Goal: Transaction & Acquisition: Purchase product/service

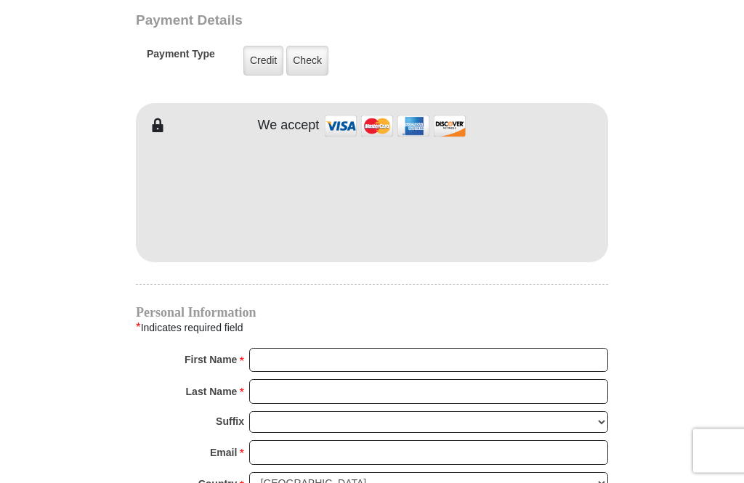
scroll to position [1164, 0]
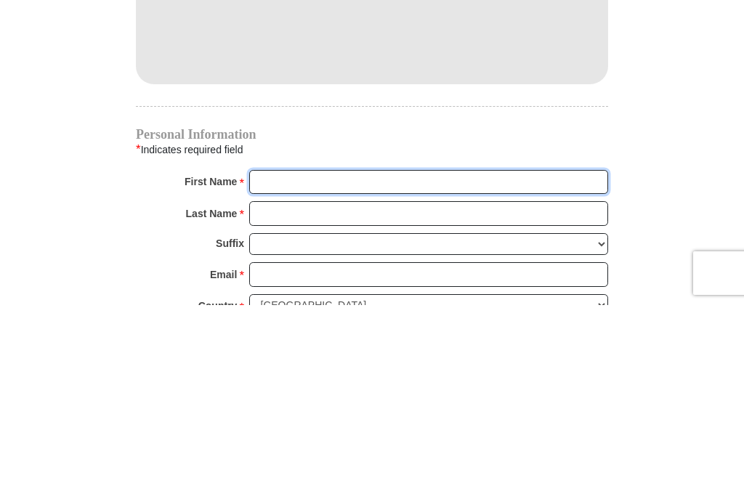
click at [265, 348] on input "First Name *" at bounding box center [428, 360] width 359 height 25
type input "[PERSON_NAME]"
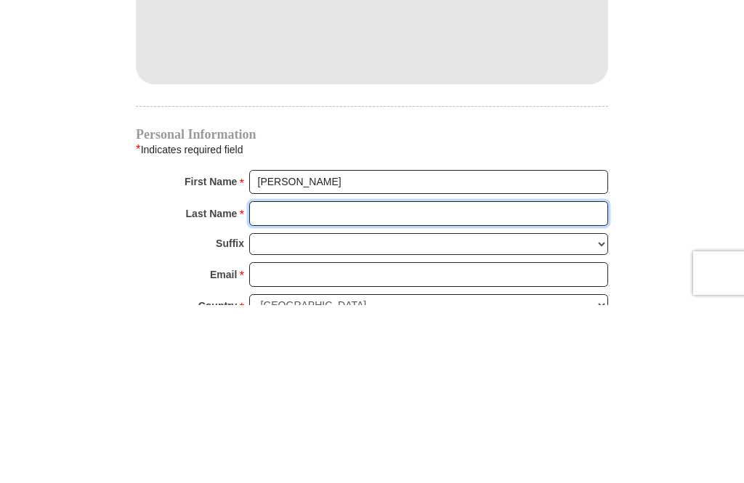
click at [268, 379] on input "Last Name *" at bounding box center [428, 391] width 359 height 25
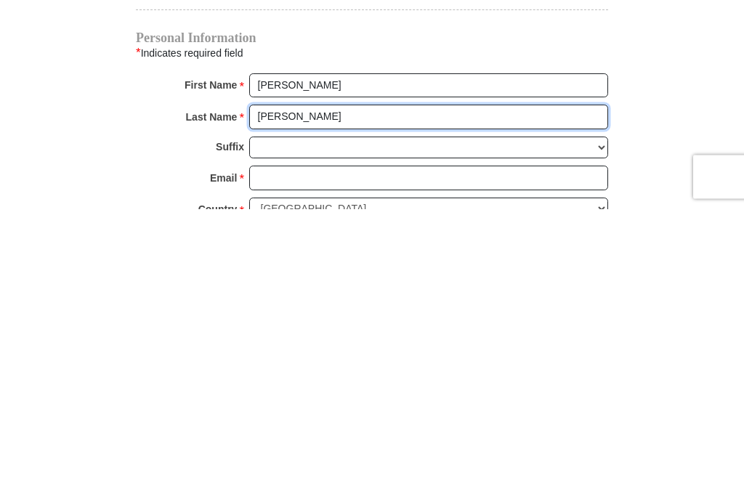
type input "[PERSON_NAME]"
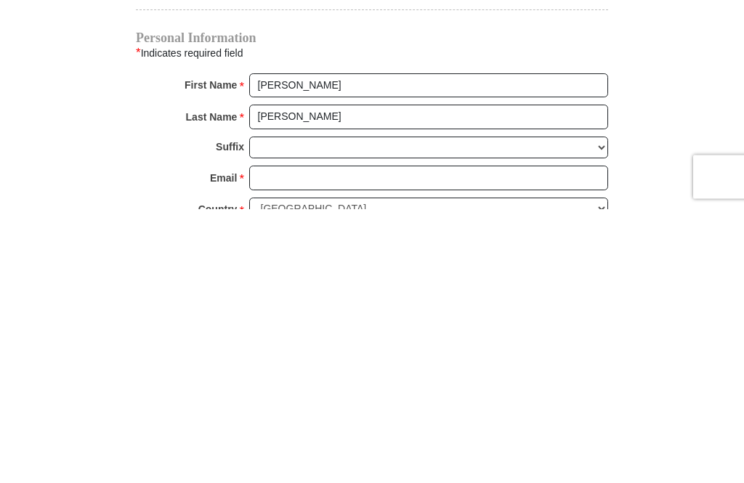
click at [264, 440] on input "Email *" at bounding box center [428, 452] width 359 height 25
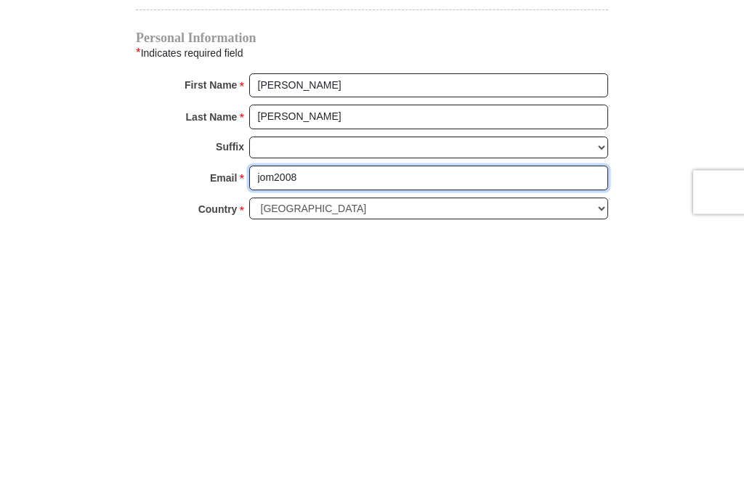
scroll to position [1183, 0]
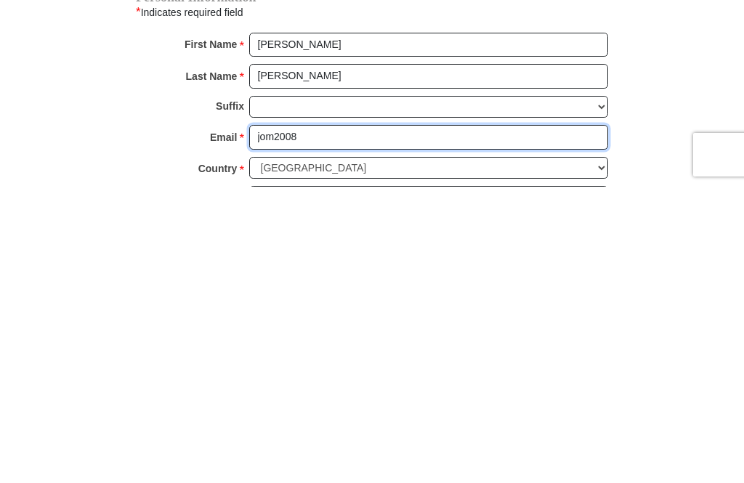
type input "jom2008"
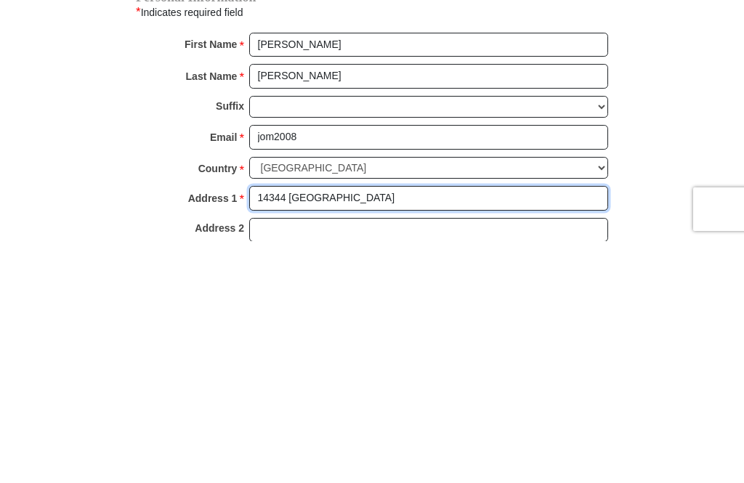
scroll to position [1238, 0]
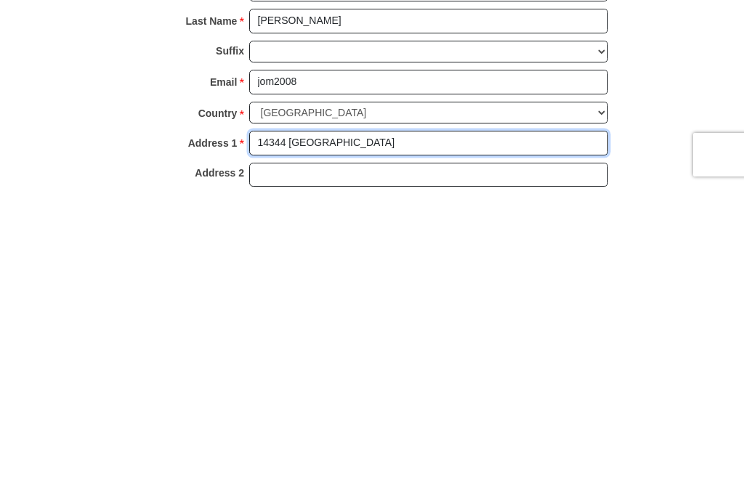
type input "14344 [GEOGRAPHIC_DATA]"
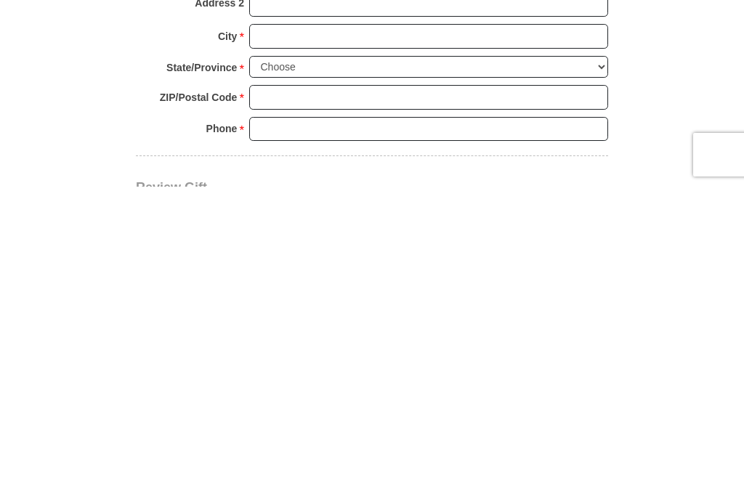
click at [262, 321] on input "City *" at bounding box center [428, 333] width 359 height 25
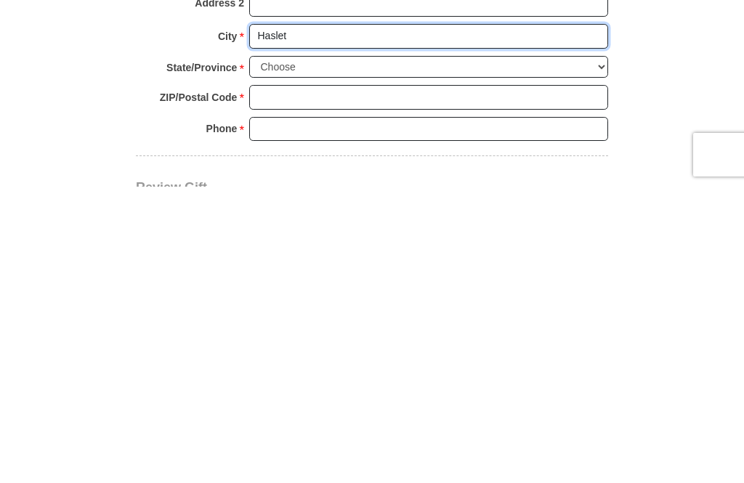
type input "Haslet"
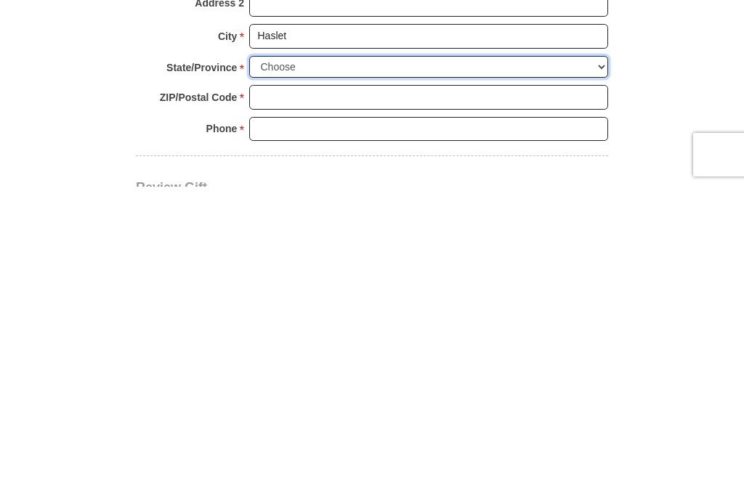
click at [263, 353] on select "Choose [US_STATE] [US_STATE] [US_STATE] [US_STATE] [US_STATE] Armed Forces Amer…" at bounding box center [428, 364] width 359 height 23
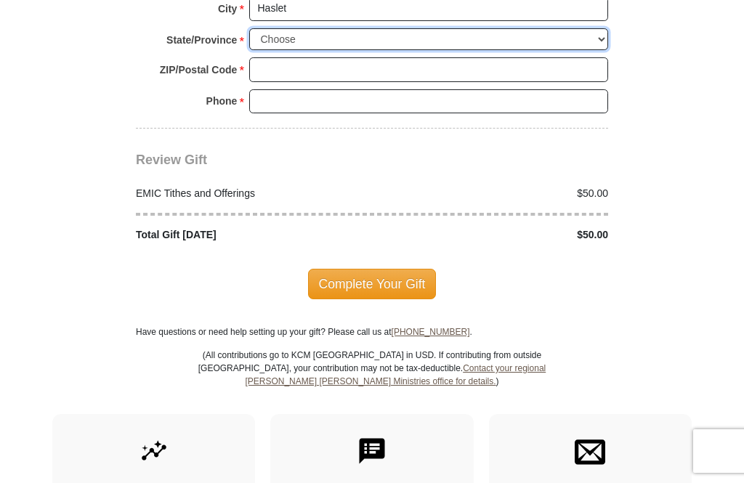
scroll to position [1731, 0]
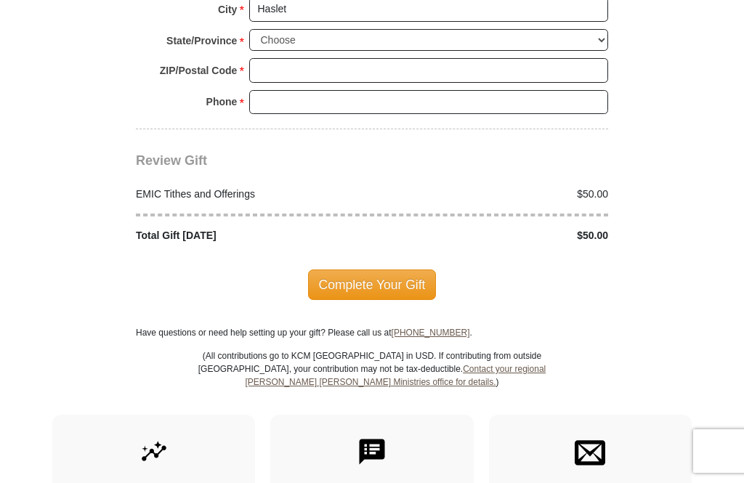
click at [334, 29] on select "Choose [US_STATE] [US_STATE] [US_STATE] [US_STATE] [US_STATE] Armed Forces Amer…" at bounding box center [428, 40] width 359 height 23
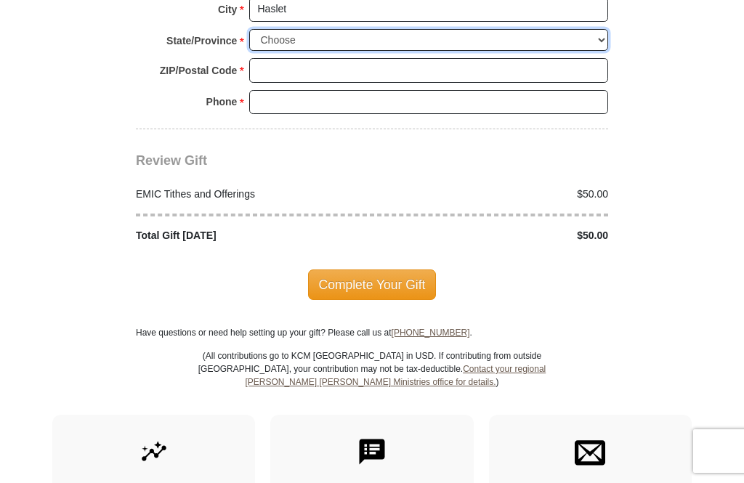
select select "[GEOGRAPHIC_DATA]"
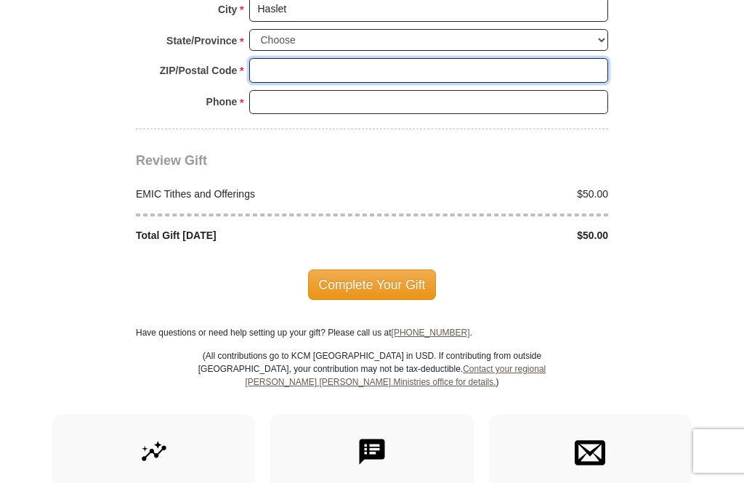
click at [306, 58] on input "ZIP/Postal Code *" at bounding box center [428, 70] width 359 height 25
type input "76052"
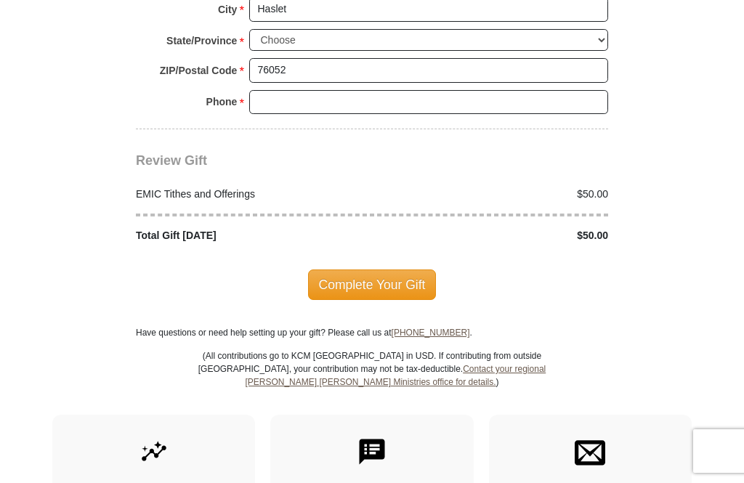
click at [305, 90] on input "Phone * *" at bounding box center [428, 102] width 359 height 25
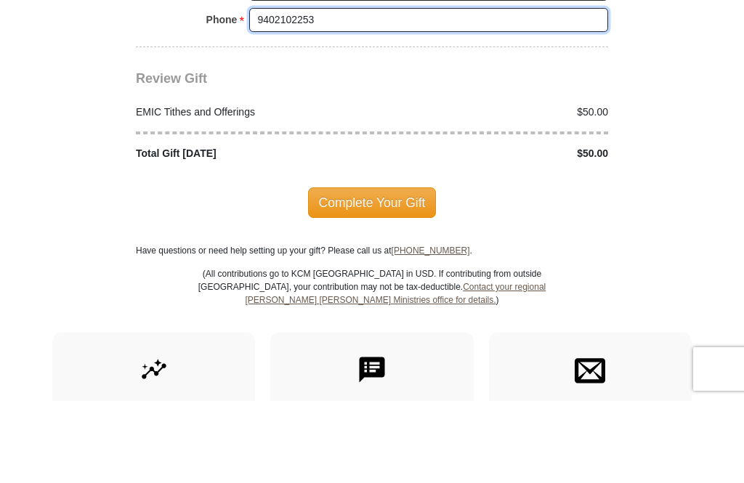
type input "9402102253"
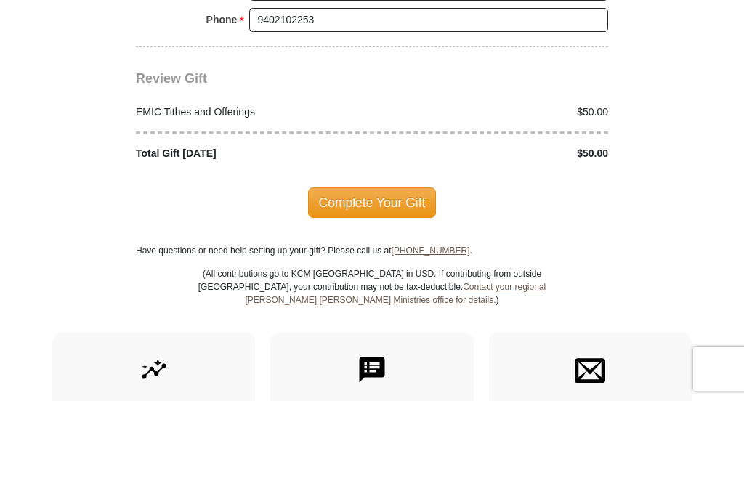
click at [409, 270] on span "Complete Your Gift" at bounding box center [372, 285] width 129 height 31
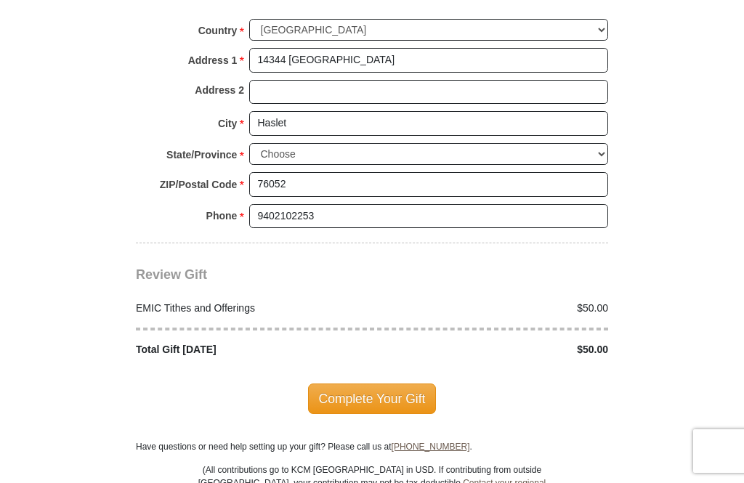
scroll to position [1588, 0]
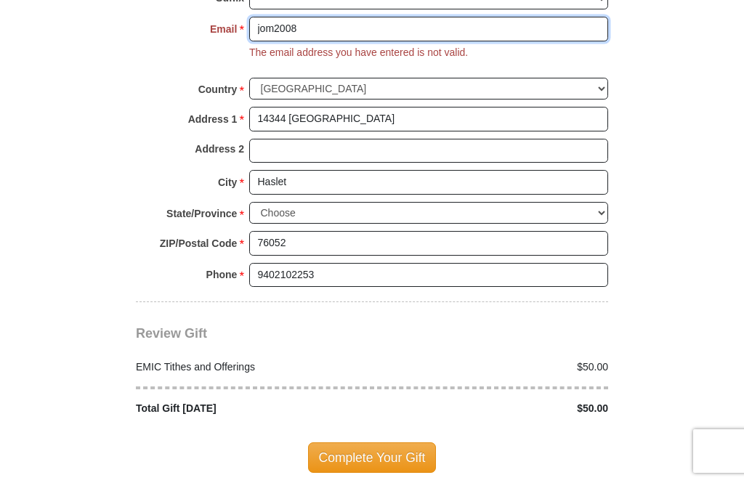
click at [370, 31] on input "jom2008" at bounding box center [428, 29] width 359 height 25
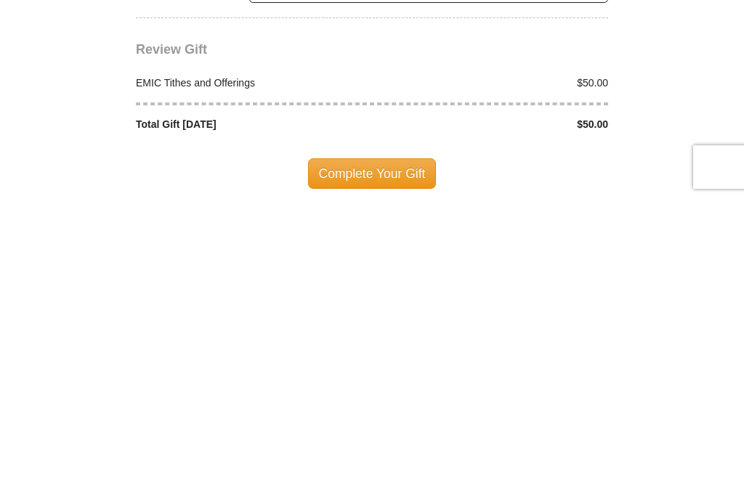
type input "[EMAIL_ADDRESS][DOMAIN_NAME]"
click at [406, 443] on span "Complete Your Gift" at bounding box center [372, 458] width 129 height 31
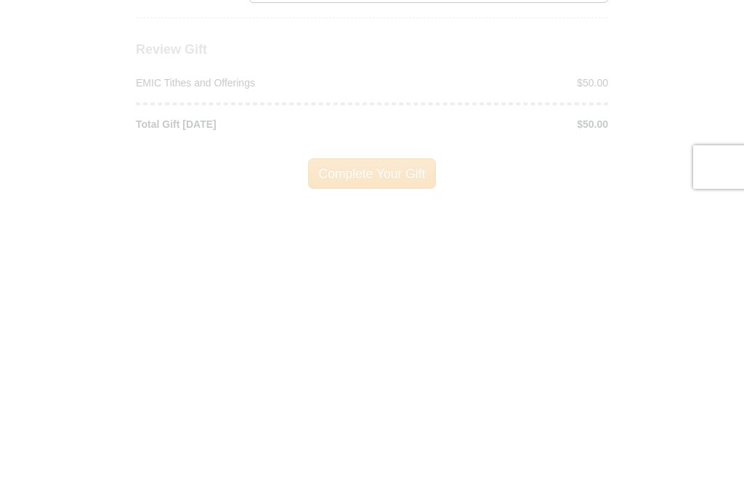
scroll to position [1872, 0]
